Goal: Information Seeking & Learning: Find specific fact

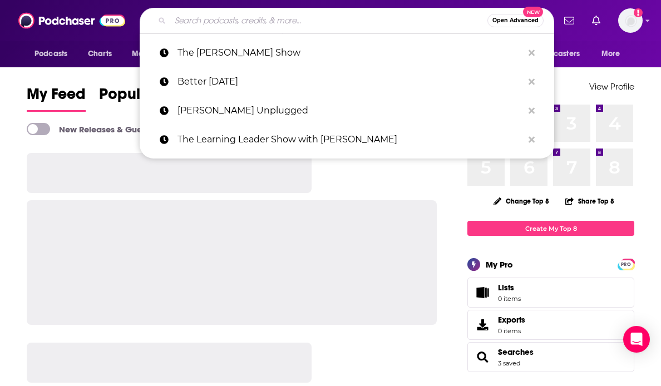
click at [283, 19] on input "Search podcasts, credits, & more..." at bounding box center [328, 21] width 317 height 18
paste input "[DOMAIN_NAME]"
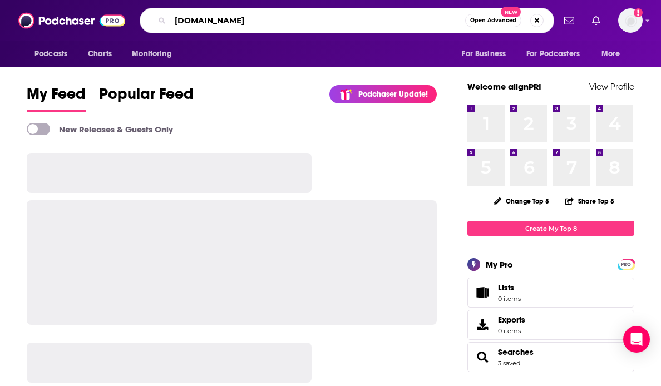
type input "[DOMAIN_NAME]"
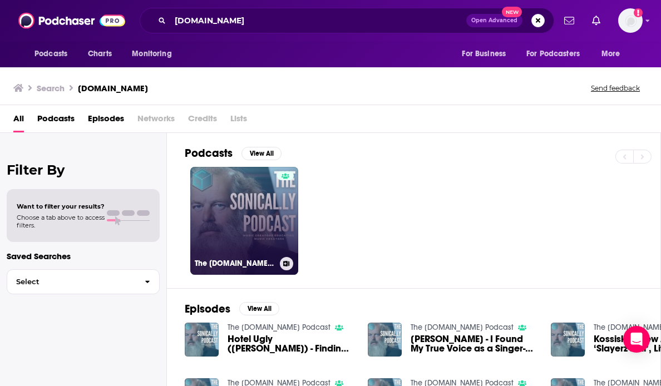
click at [215, 193] on link "The [DOMAIN_NAME] Podcast" at bounding box center [244, 221] width 108 height 108
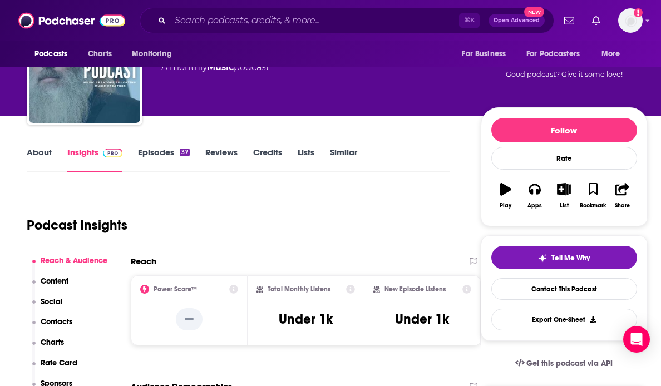
scroll to position [63, 0]
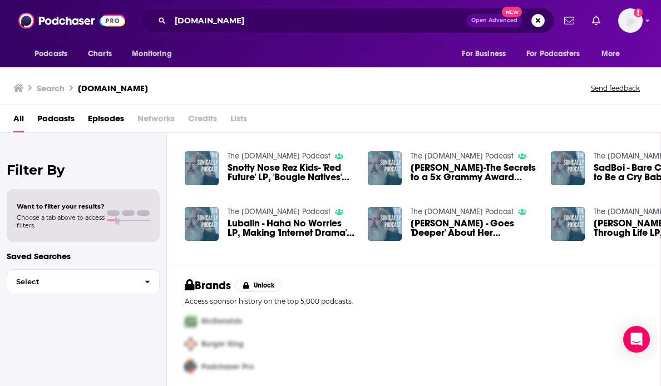
scroll to position [231, 0]
